Goal: Task Accomplishment & Management: Manage account settings

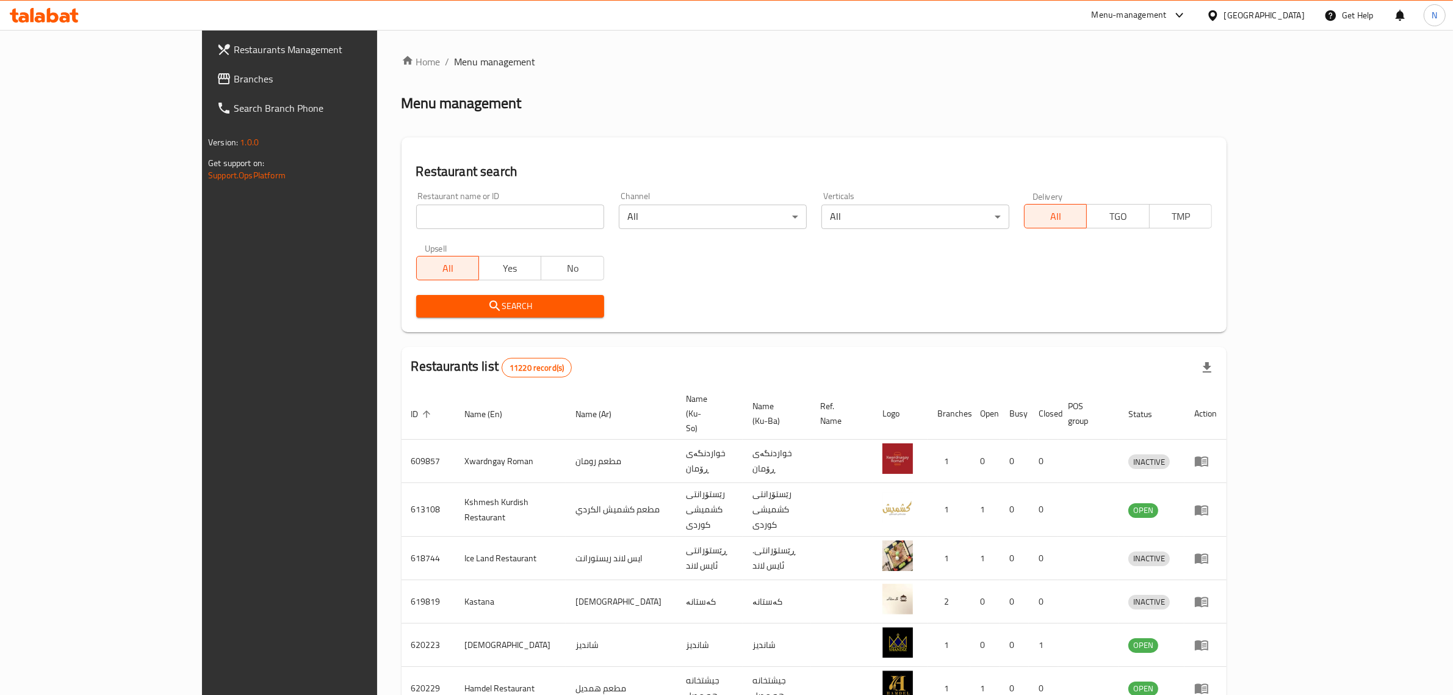
click at [515, 200] on div "Restaurant name or ID Restaurant name or ID" at bounding box center [510, 210] width 188 height 37
click at [520, 220] on input "search" at bounding box center [510, 216] width 188 height 24
paste input "681563"
type input "681563"
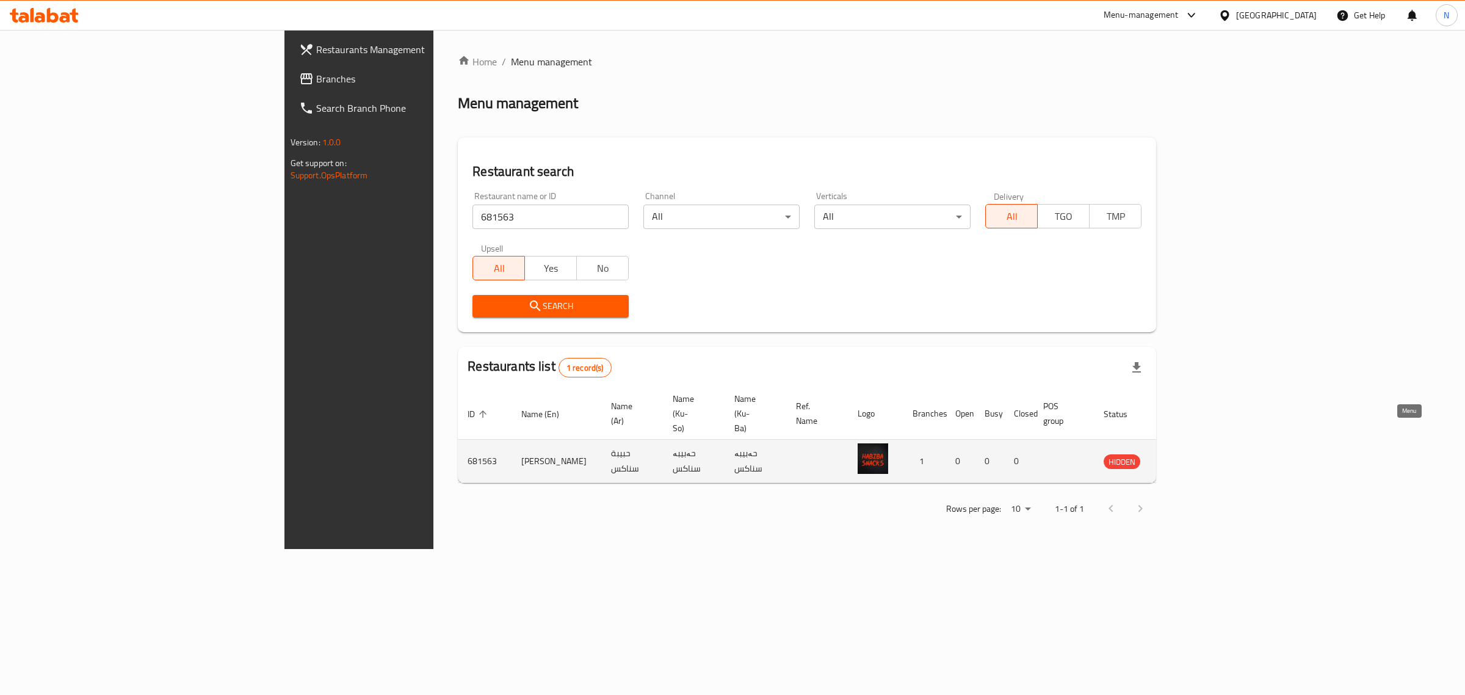
click at [1182, 457] on icon "enhanced table" at bounding box center [1174, 462] width 13 height 10
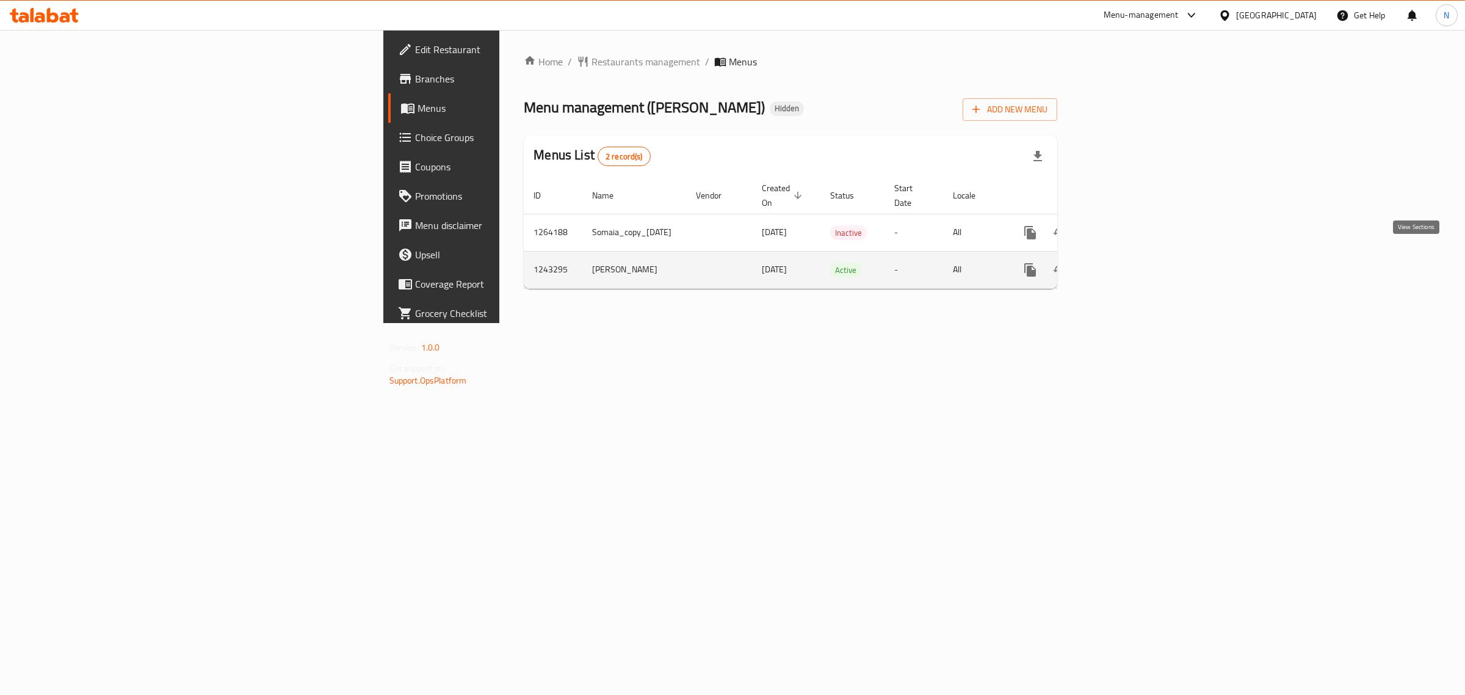
click at [1133, 267] on link "enhanced table" at bounding box center [1118, 269] width 29 height 29
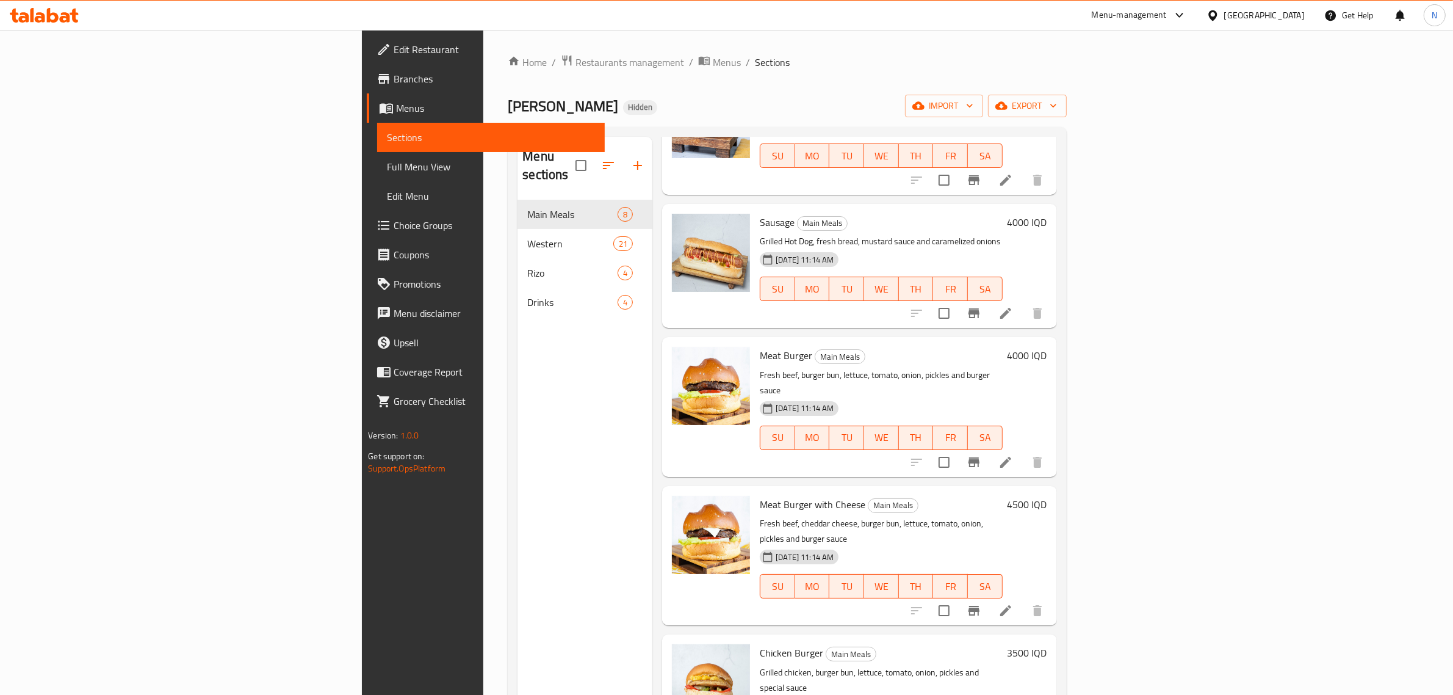
scroll to position [382, 0]
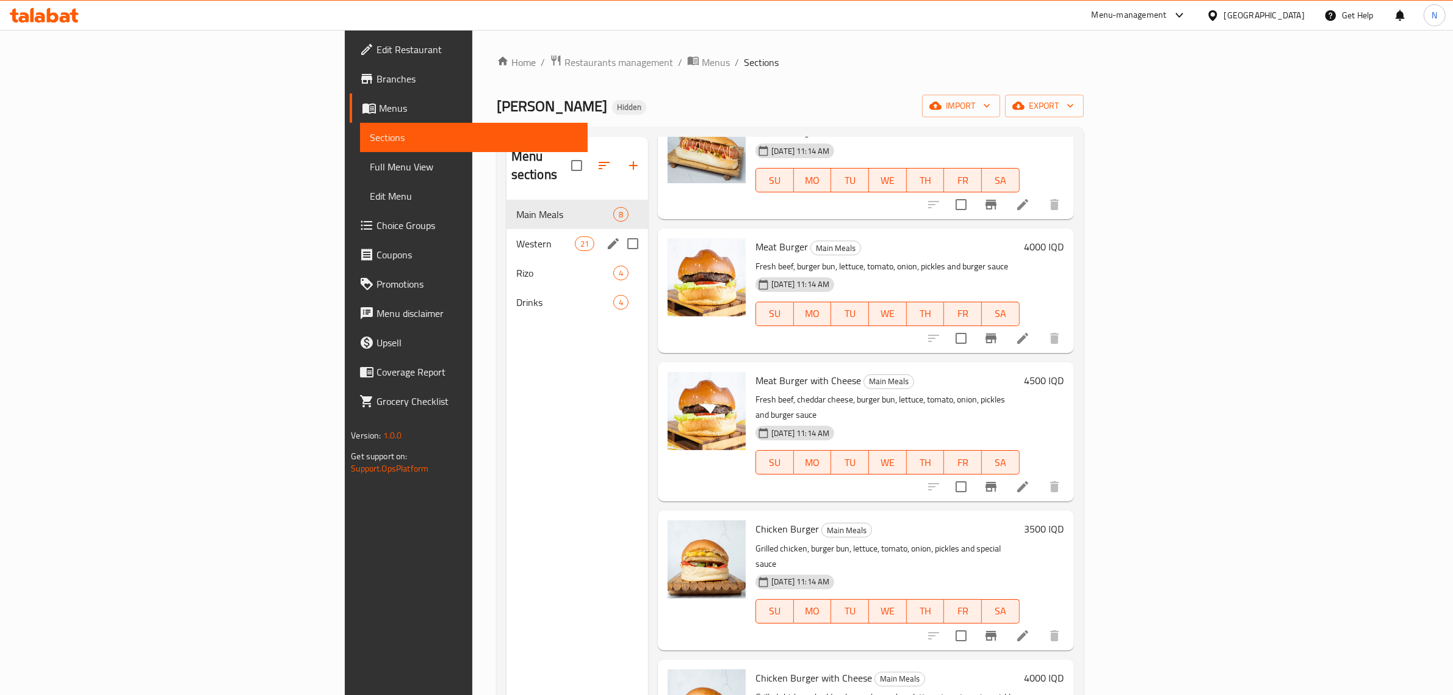
click at [507, 229] on div "Western 21" at bounding box center [578, 243] width 142 height 29
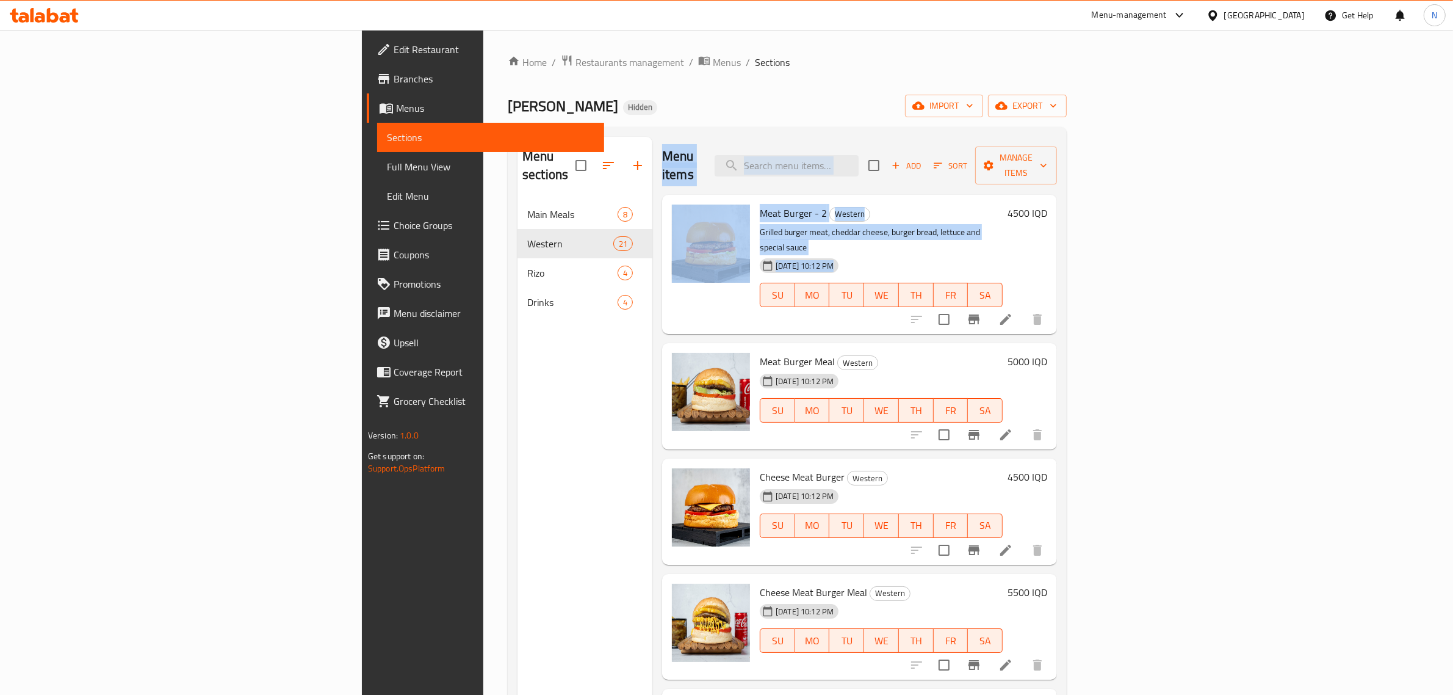
drag, startPoint x: 575, startPoint y: 154, endPoint x: 803, endPoint y: 251, distance: 248.1
click at [803, 251] on div "Menu items Add Sort Manage items Meat Burger - 2 Western Grilled burger meat, c…" at bounding box center [855, 484] width 405 height 695
click at [958, 253] on div "05-11-2024 10:12 PM SU MO TU WE TH FR SA" at bounding box center [881, 286] width 253 height 66
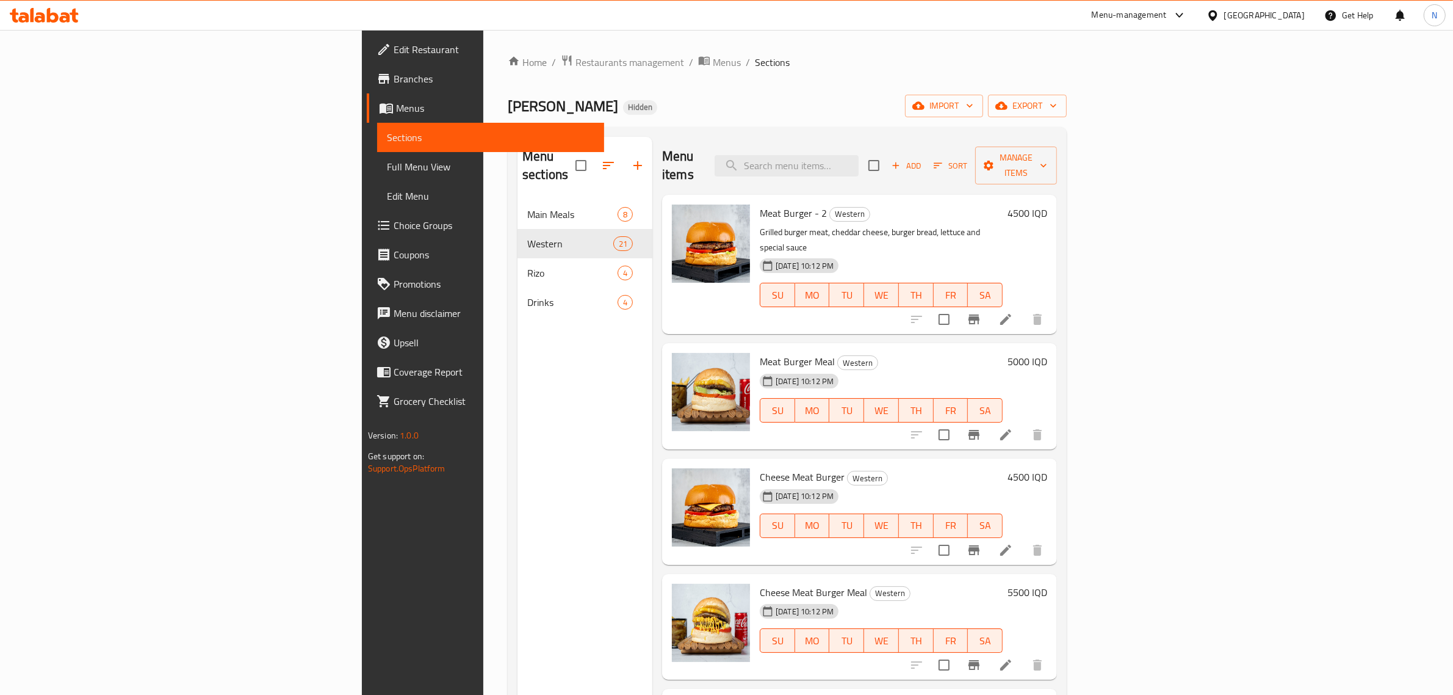
drag, startPoint x: 572, startPoint y: 156, endPoint x: 804, endPoint y: 251, distance: 250.8
click at [803, 250] on div "Menu items Add Sort Manage items Meat Burger - 2 Western Grilled burger meat, c…" at bounding box center [855, 484] width 405 height 695
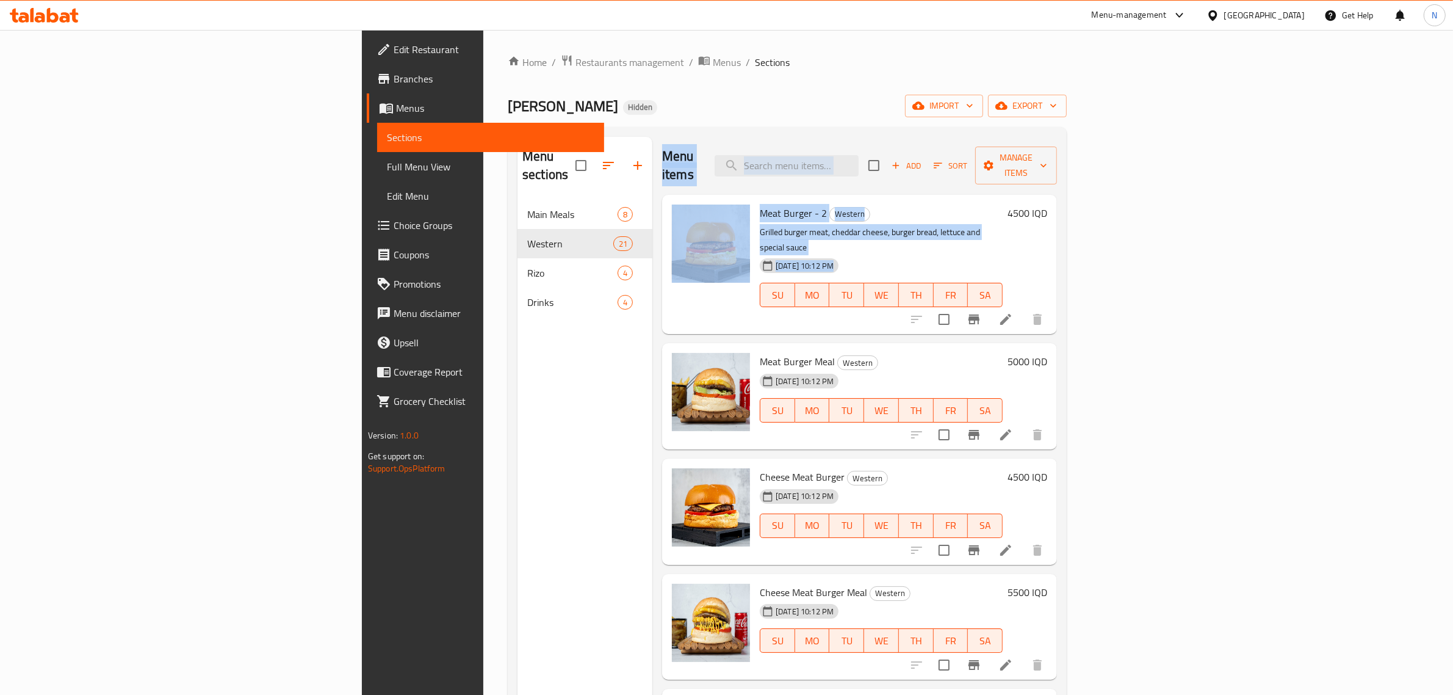
click at [819, 253] on div "05-11-2024 10:12 PM" at bounding box center [786, 265] width 63 height 24
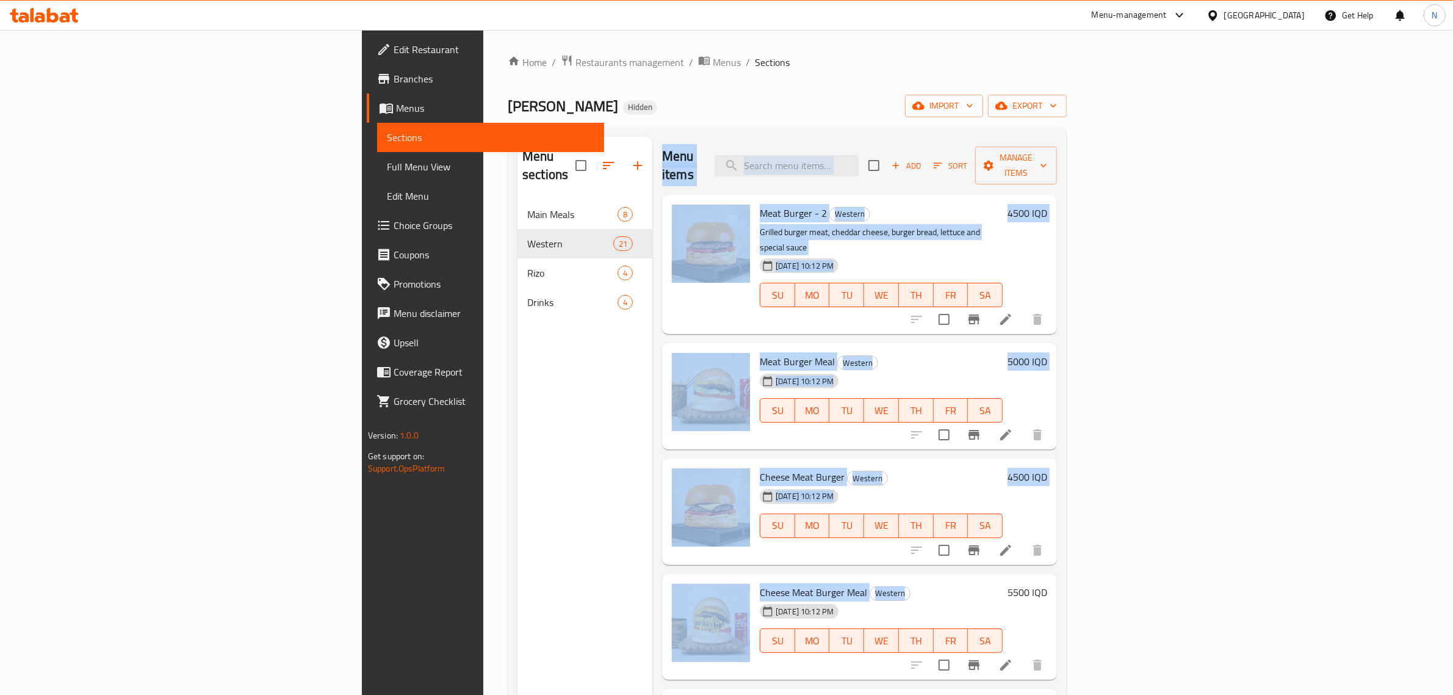
drag, startPoint x: 568, startPoint y: 153, endPoint x: 914, endPoint y: 562, distance: 535.3
click at [916, 557] on div "Menu items Add Sort Manage items Meat Burger - 2 Western Grilled burger meat, c…" at bounding box center [855, 484] width 405 height 695
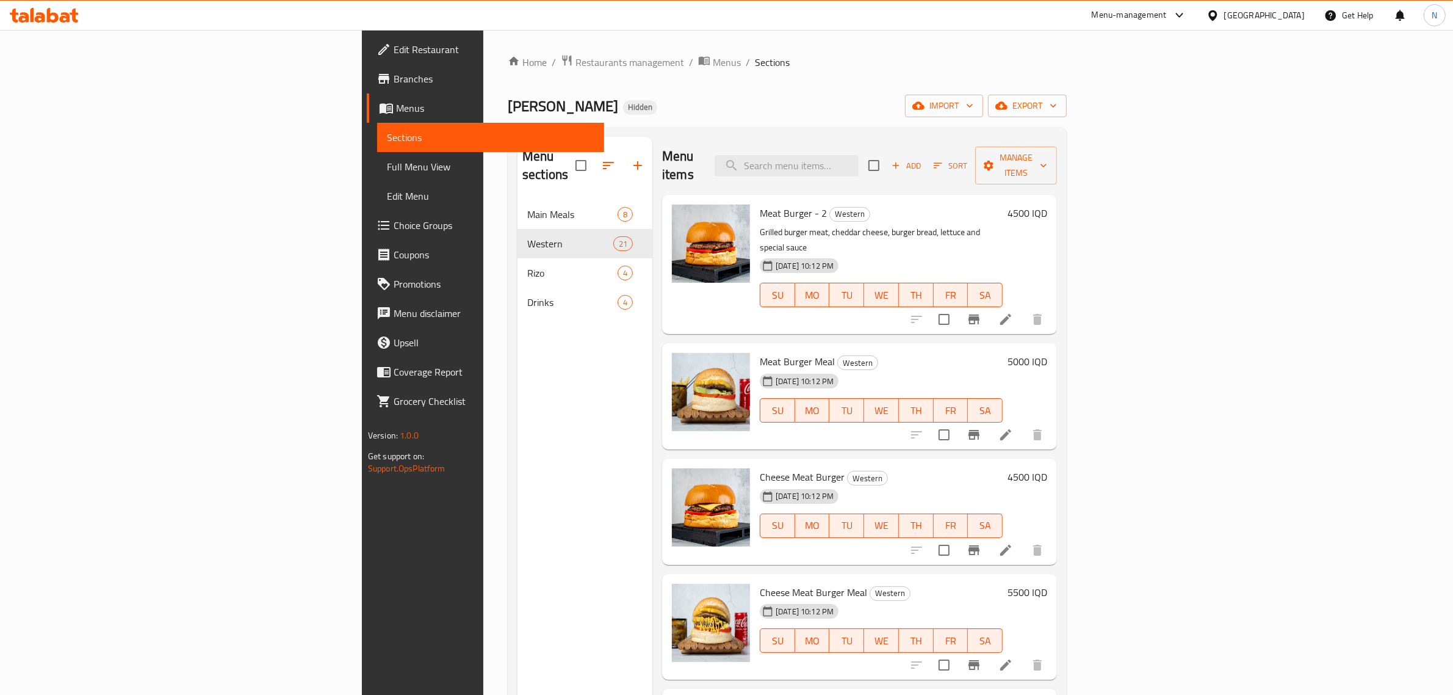
click at [901, 584] on h6 "Cheese Meat Burger Meal Western" at bounding box center [881, 592] width 243 height 17
click at [40, 8] on icon at bounding box center [44, 15] width 69 height 15
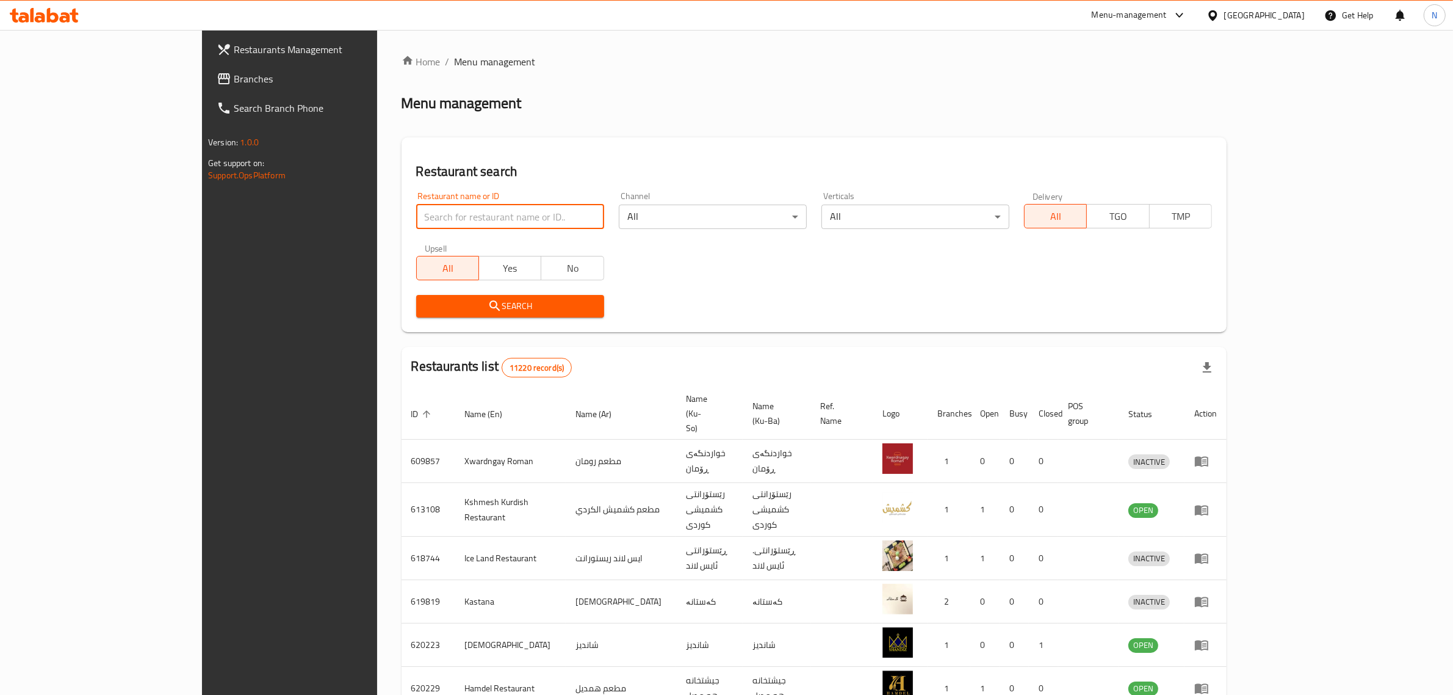
click at [474, 211] on input "search" at bounding box center [510, 216] width 188 height 24
paste input "703062"
type input "703062"
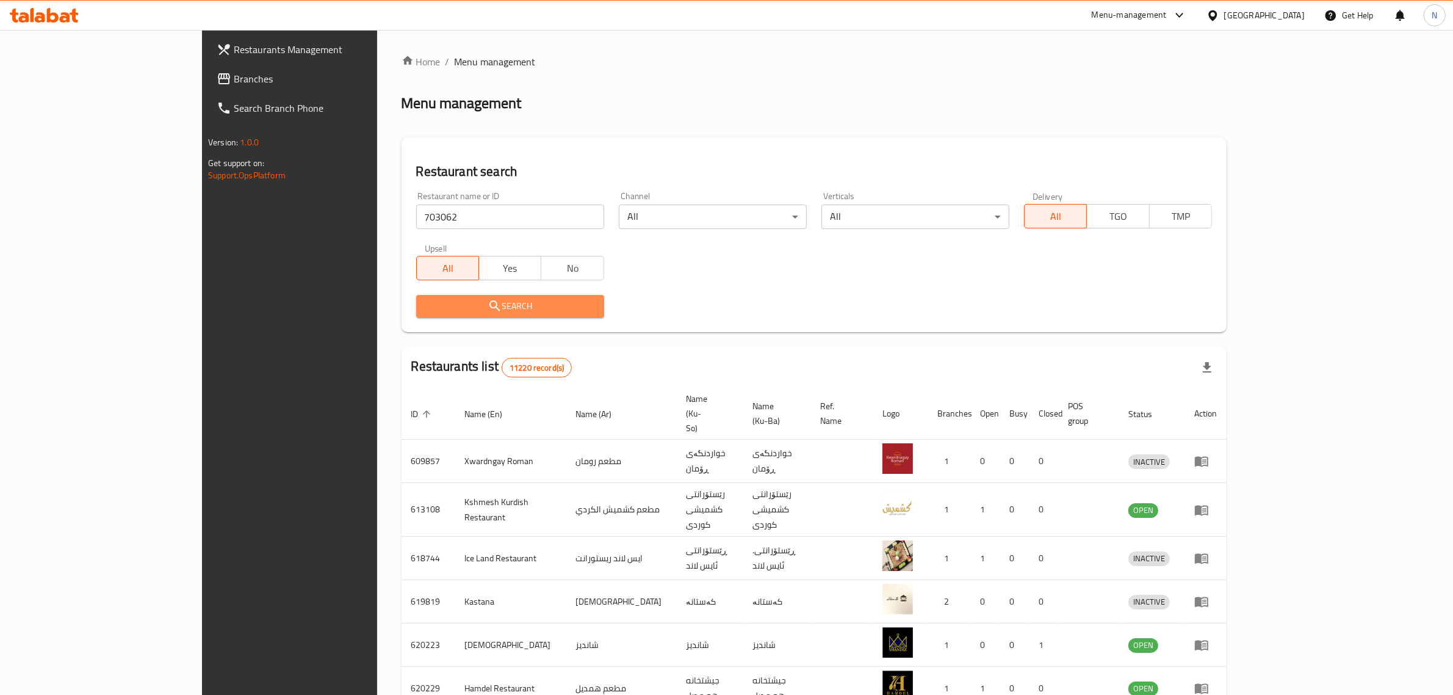
click at [545, 309] on button "Search" at bounding box center [510, 306] width 188 height 23
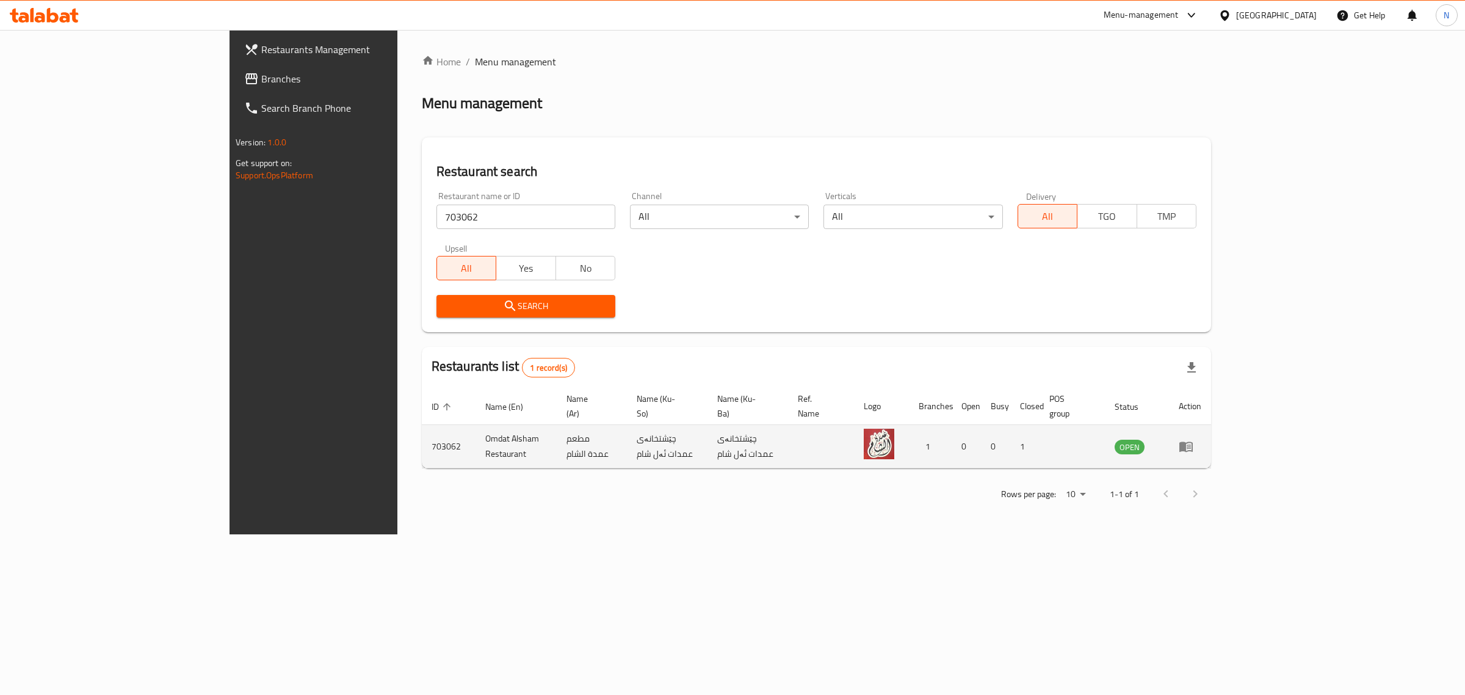
click at [1193, 442] on icon "enhanced table" at bounding box center [1185, 447] width 13 height 10
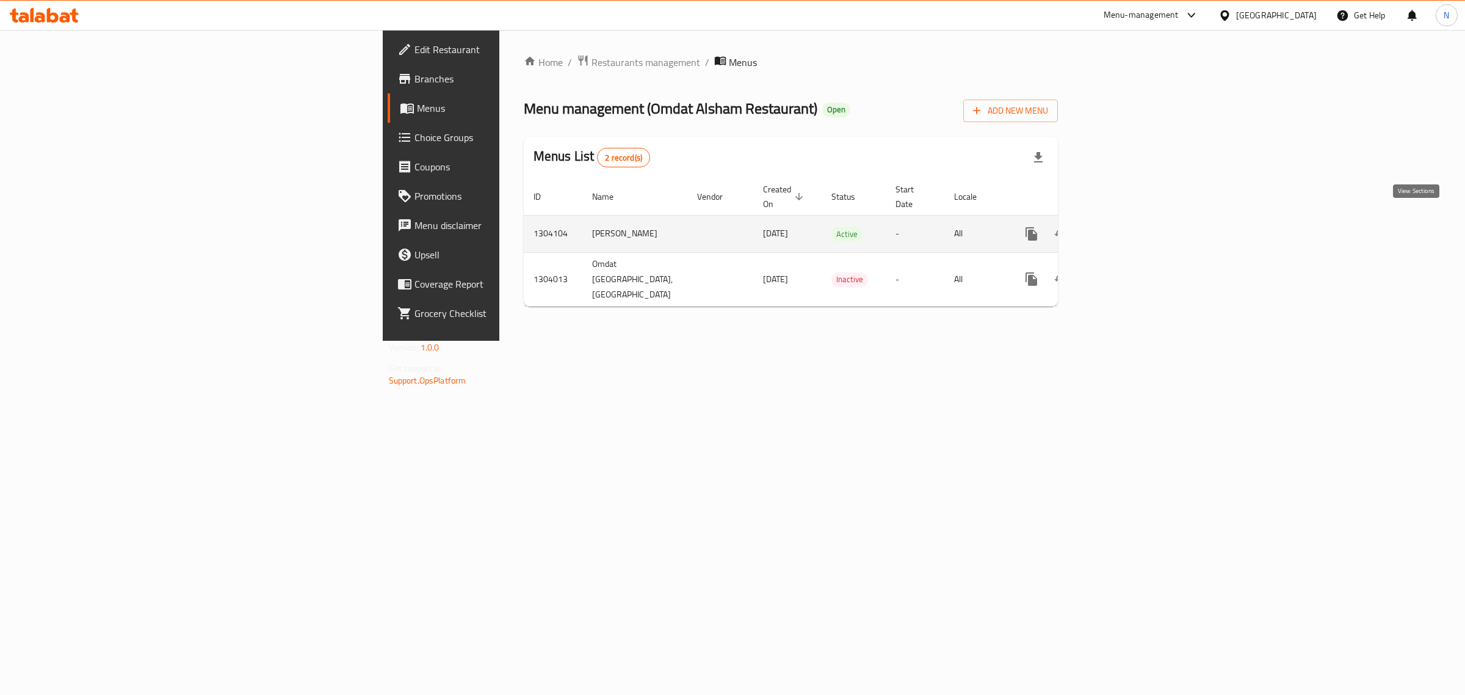
click at [1127, 226] on icon "enhanced table" at bounding box center [1119, 233] width 15 height 15
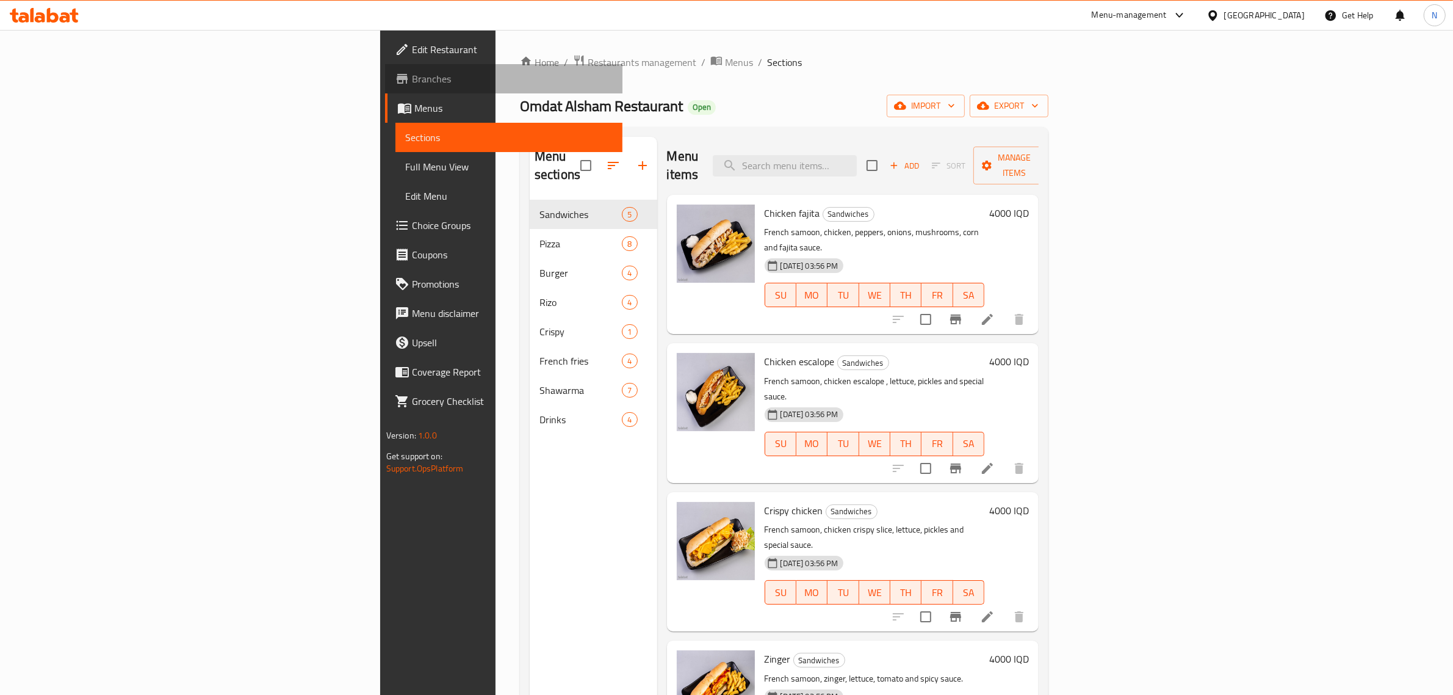
click at [412, 78] on span "Branches" at bounding box center [512, 78] width 201 height 15
